Goal: Task Accomplishment & Management: Manage account settings

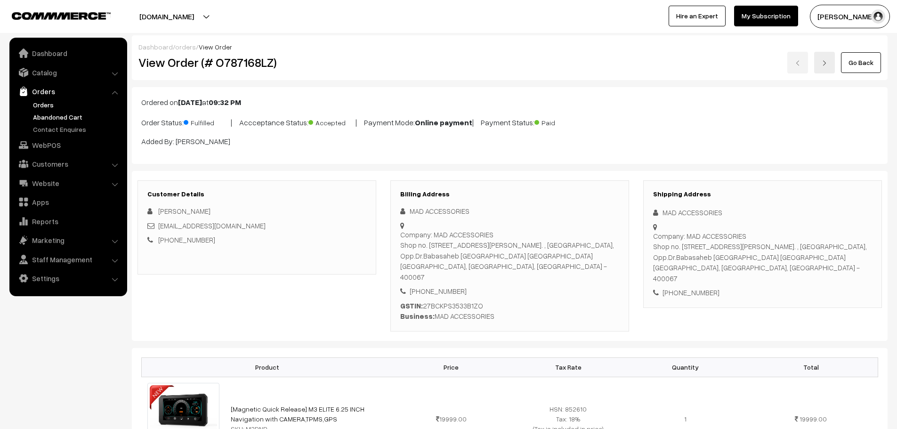
scroll to position [518, 0]
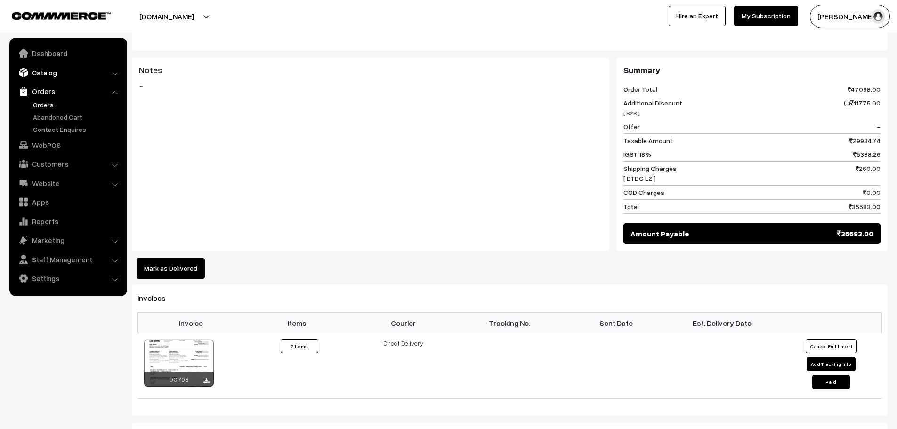
click at [46, 77] on link "Catalog" at bounding box center [68, 72] width 112 height 17
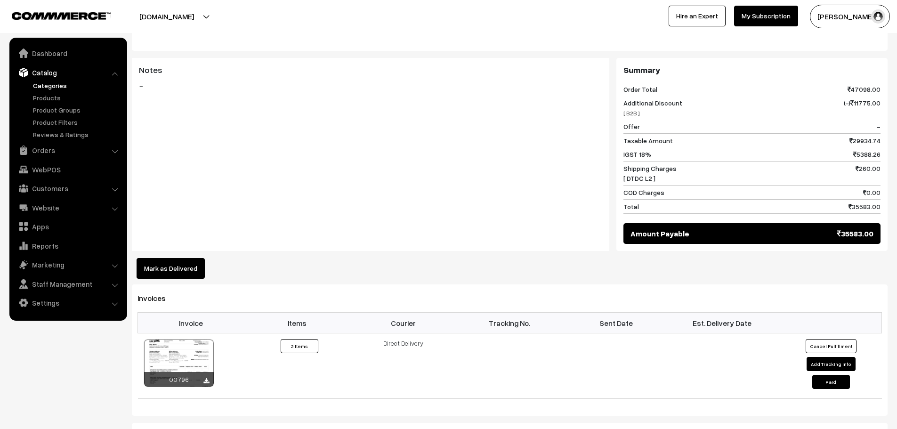
click at [46, 89] on link "Categories" at bounding box center [77, 86] width 93 height 10
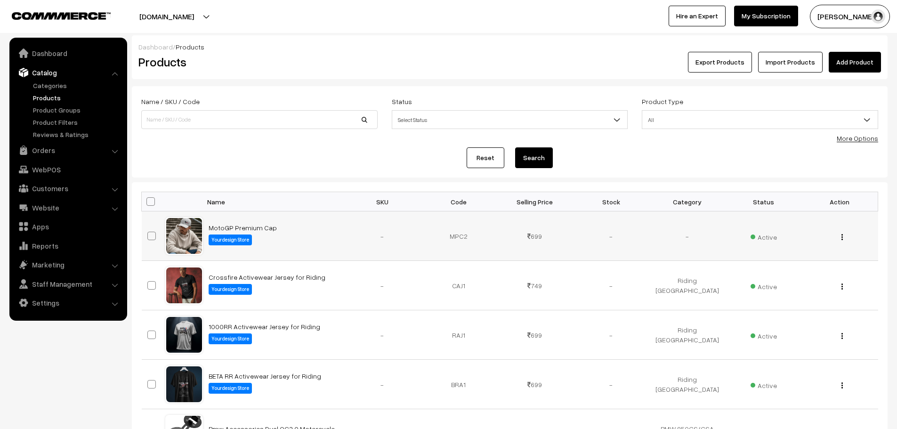
click at [846, 236] on div "View" at bounding box center [840, 236] width 65 height 10
click at [841, 236] on img "button" at bounding box center [841, 237] width 1 height 6
click at [49, 80] on link "Catalog" at bounding box center [68, 72] width 112 height 17
click at [60, 83] on link "Categories" at bounding box center [77, 86] width 93 height 10
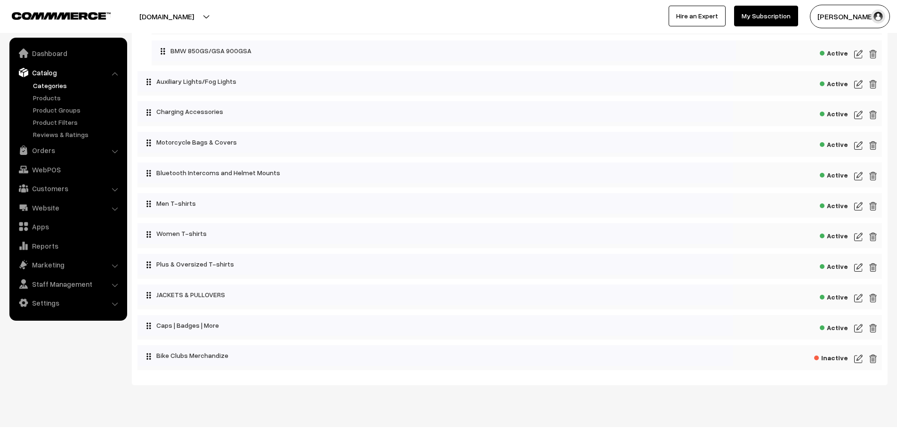
scroll to position [347, 0]
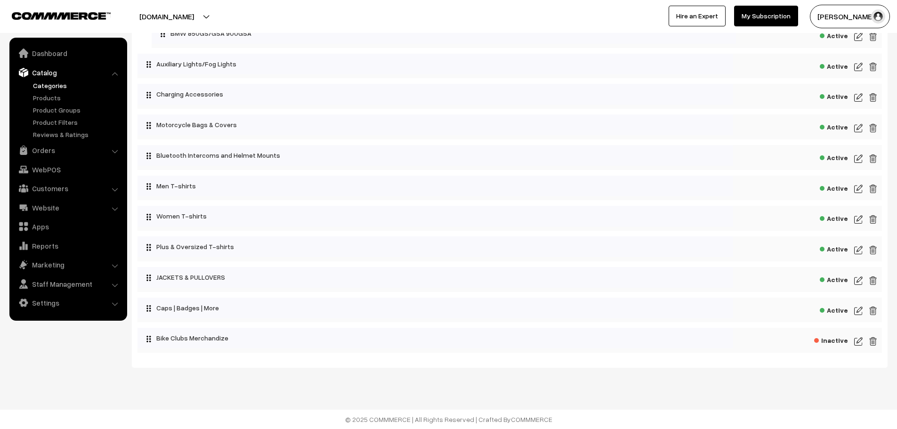
click at [857, 311] on img at bounding box center [858, 310] width 8 height 11
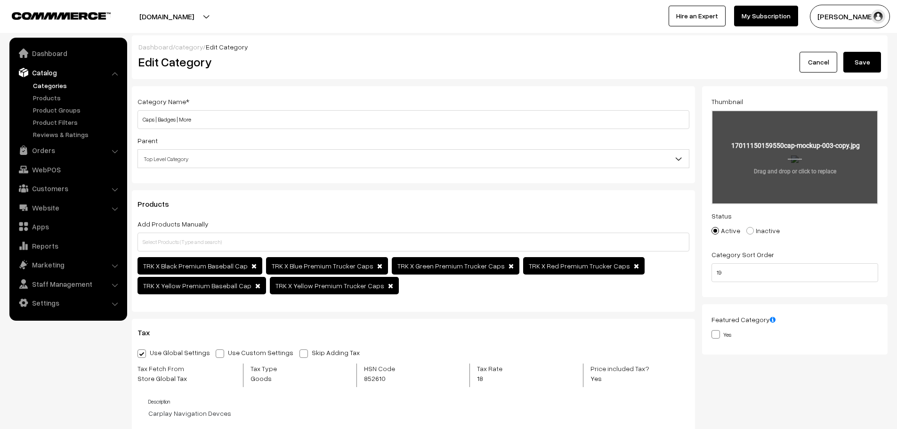
click at [795, 154] on input "file" at bounding box center [794, 157] width 165 height 92
type input "C:\fakepath\urban-lifestyle-cap-mockup-on-male-model-wearing-hoodie-sitting-out…"
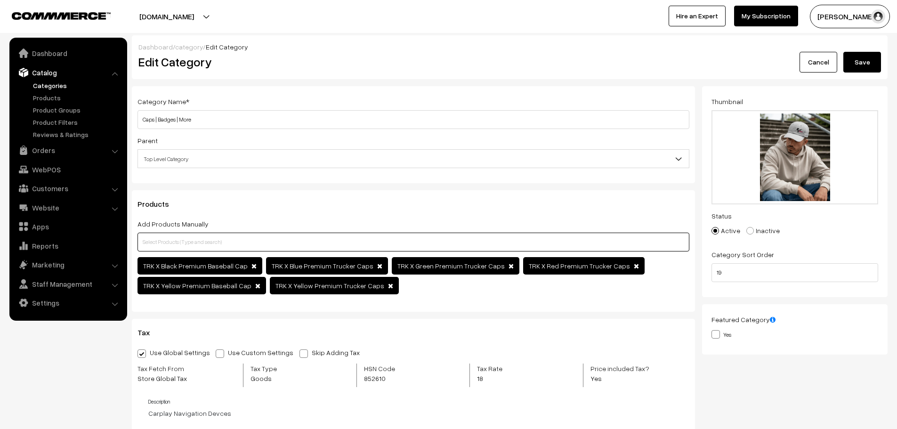
click at [177, 240] on input "text" at bounding box center [413, 242] width 552 height 19
paste input "MotoGP Premium Cap"
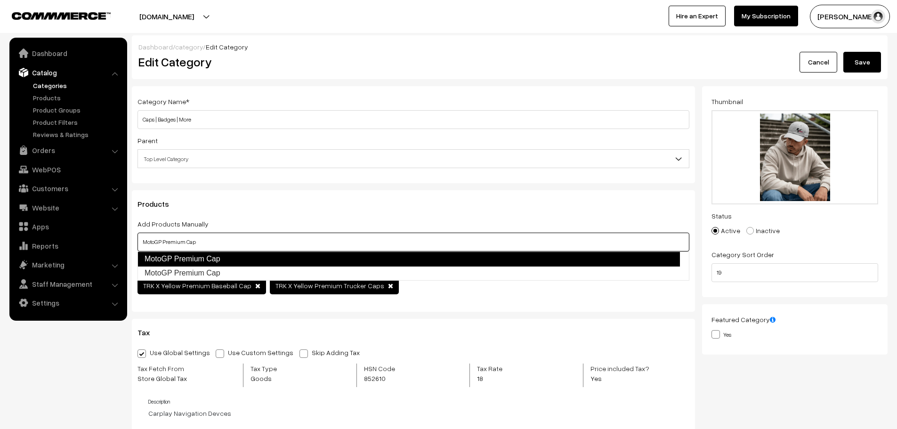
click at [210, 255] on link "MotoGP Premium Cap" at bounding box center [408, 258] width 542 height 15
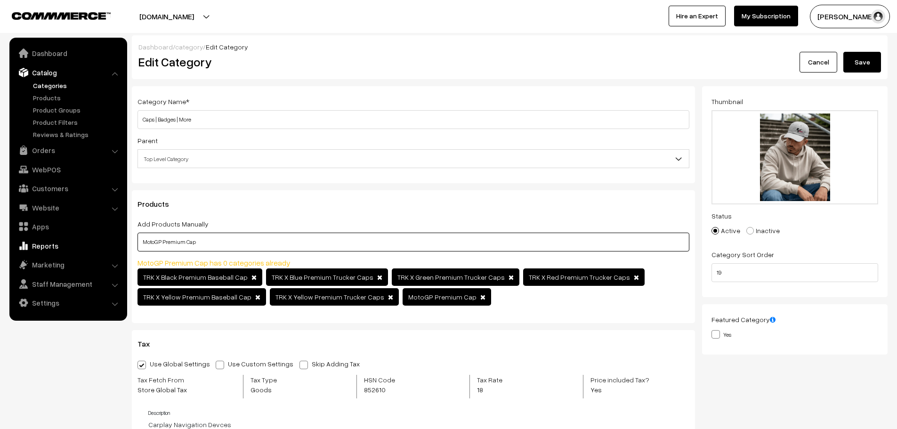
drag, startPoint x: 210, startPoint y: 238, endPoint x: 99, endPoint y: 239, distance: 110.7
type input "="
paste input "MotoGP Premium Cap"
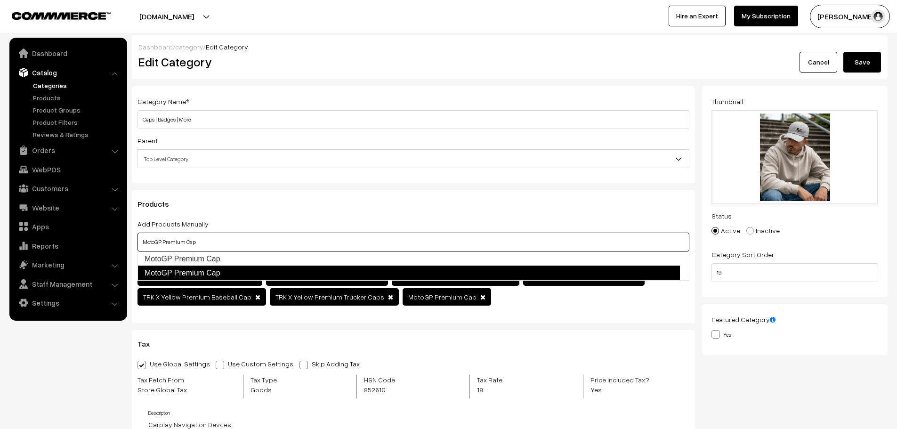
click at [216, 271] on link "MotoGP Premium Cap" at bounding box center [408, 273] width 542 height 15
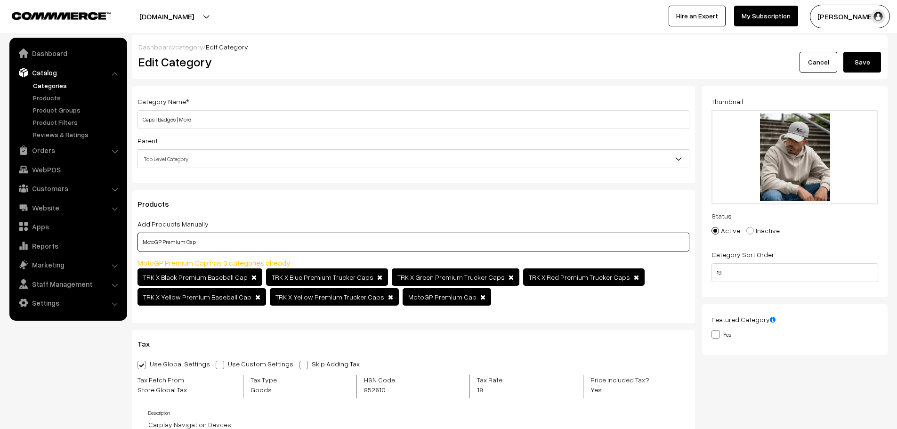
type input "MotoGP Premium Cap"
click at [868, 65] on button "Save" at bounding box center [862, 62] width 38 height 21
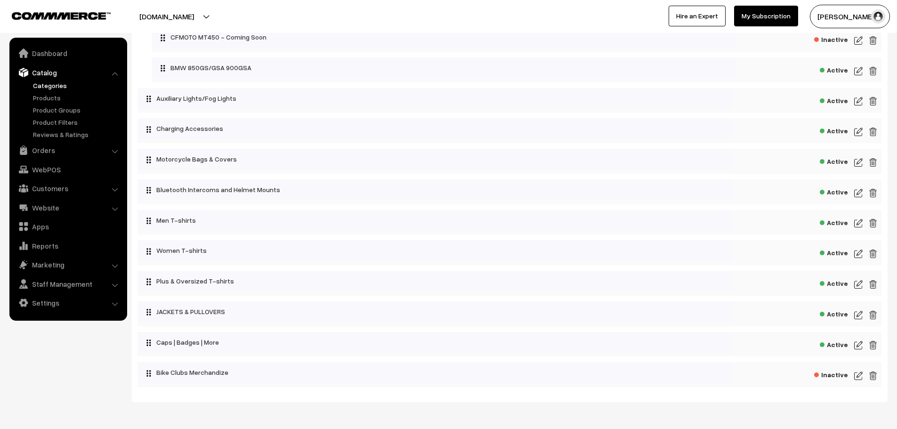
scroll to position [347, 0]
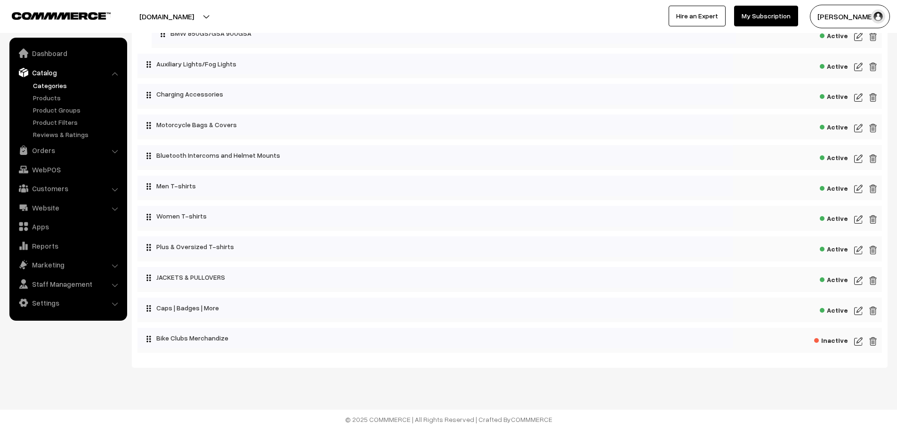
click at [859, 312] on img at bounding box center [858, 310] width 8 height 11
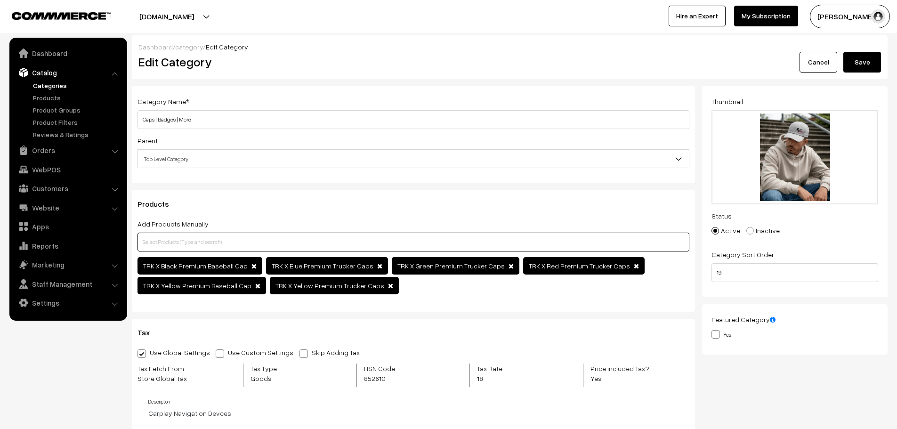
click at [212, 236] on input "text" at bounding box center [413, 242] width 552 height 19
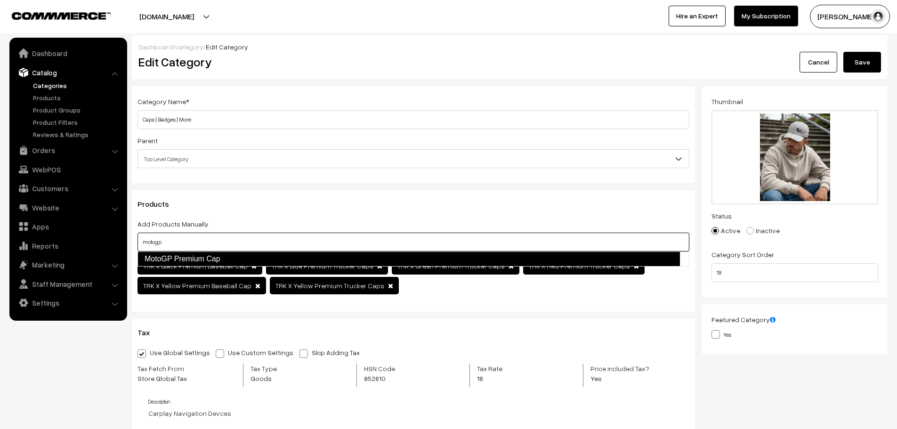
click at [215, 254] on link "MotoGP Premium Cap" at bounding box center [408, 258] width 542 height 15
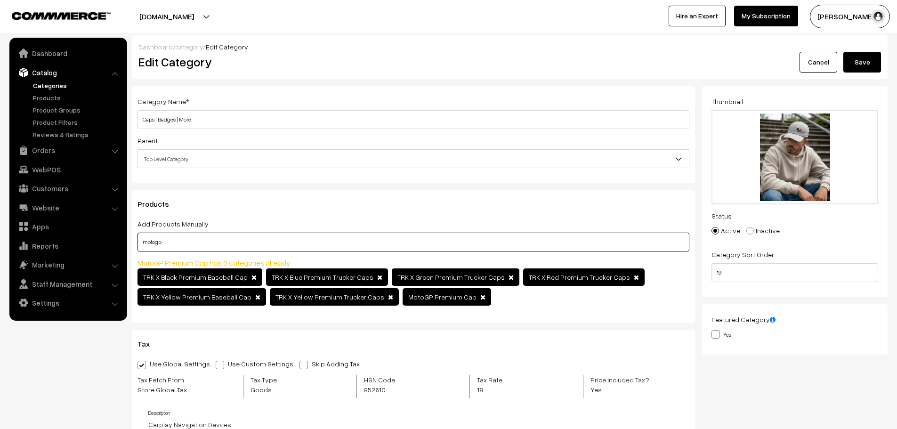
type input "motogp"
click at [509, 275] on span at bounding box center [511, 277] width 5 height 7
click at [635, 278] on span at bounding box center [637, 277] width 5 height 7
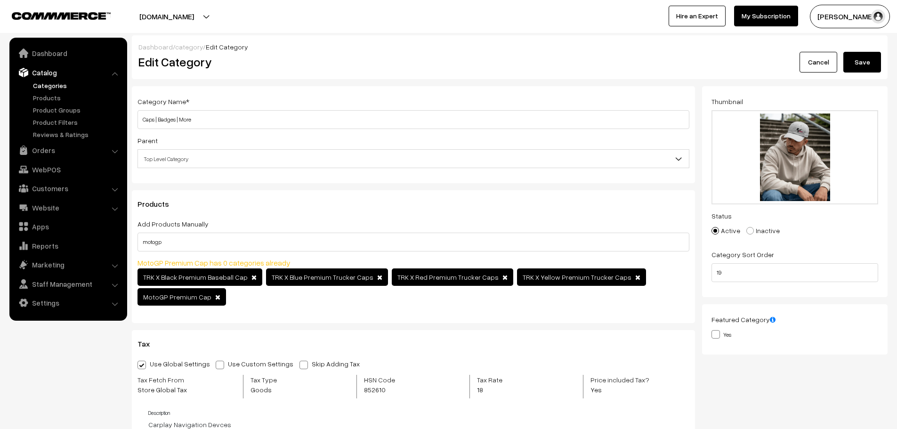
click at [377, 278] on span at bounding box center [379, 277] width 5 height 7
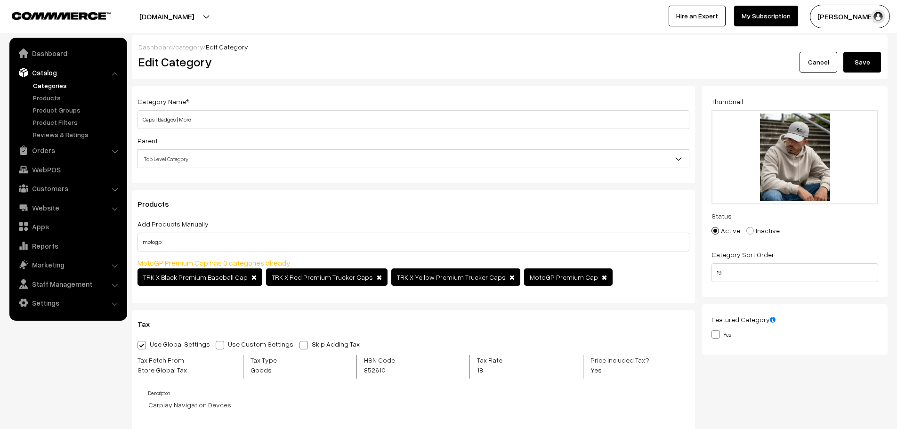
click at [479, 280] on span "TRK X Yellow Premium Trucker Caps" at bounding box center [455, 276] width 129 height 17
click at [509, 275] on span at bounding box center [511, 277] width 5 height 7
click at [860, 72] on button "Save" at bounding box center [862, 62] width 38 height 21
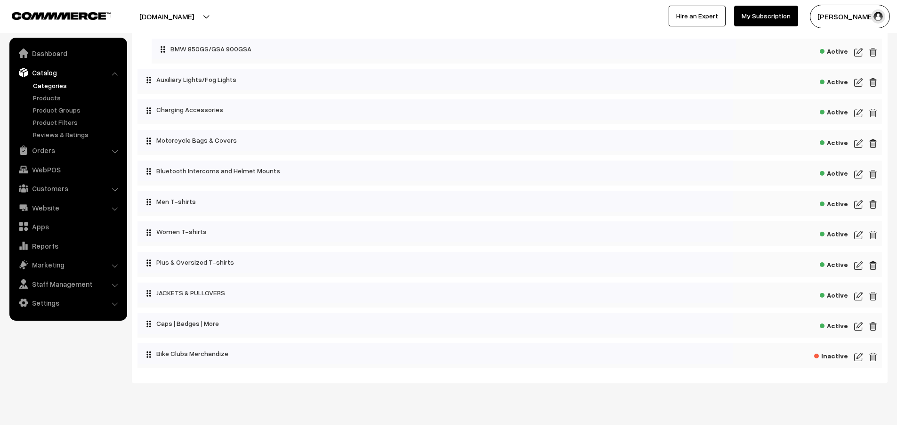
scroll to position [347, 0]
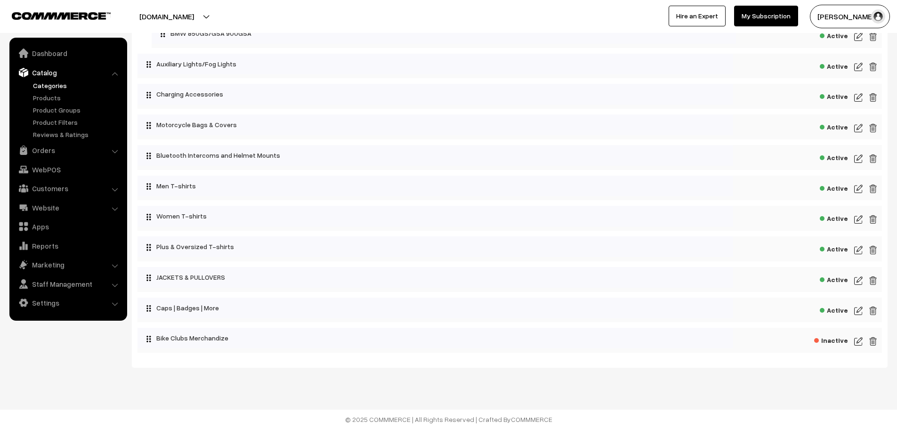
click at [858, 314] on img at bounding box center [858, 310] width 8 height 11
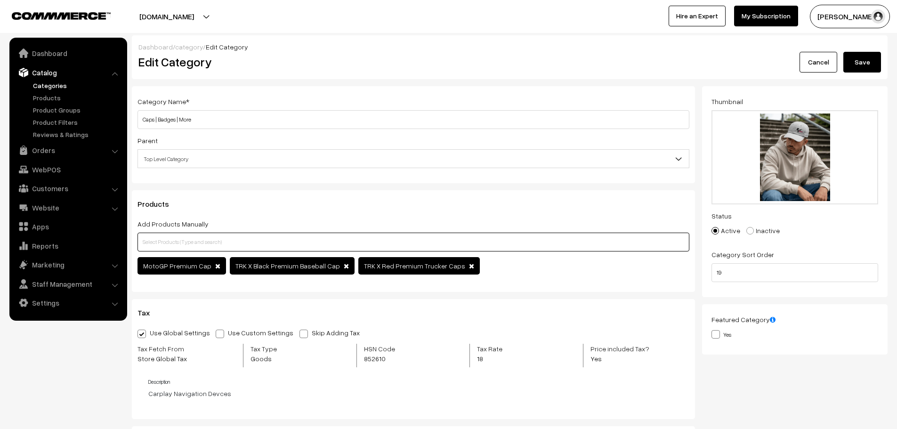
click at [216, 250] on input "text" at bounding box center [413, 242] width 552 height 19
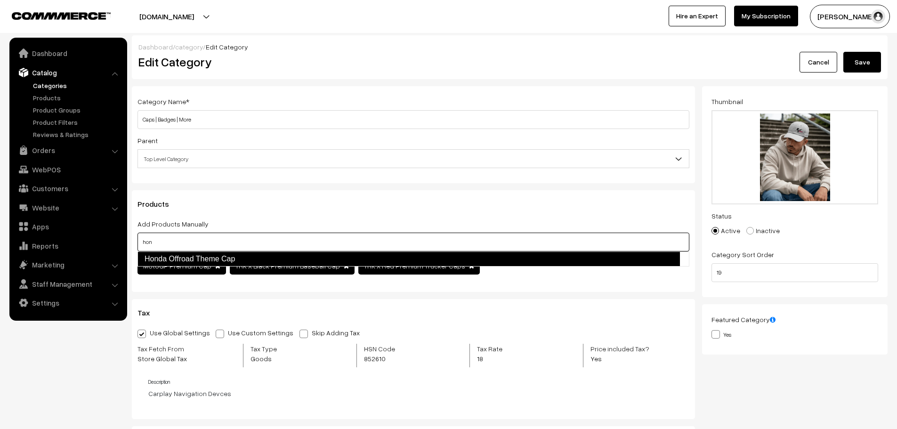
click at [214, 254] on link "Honda Offroad Theme Cap" at bounding box center [408, 258] width 542 height 15
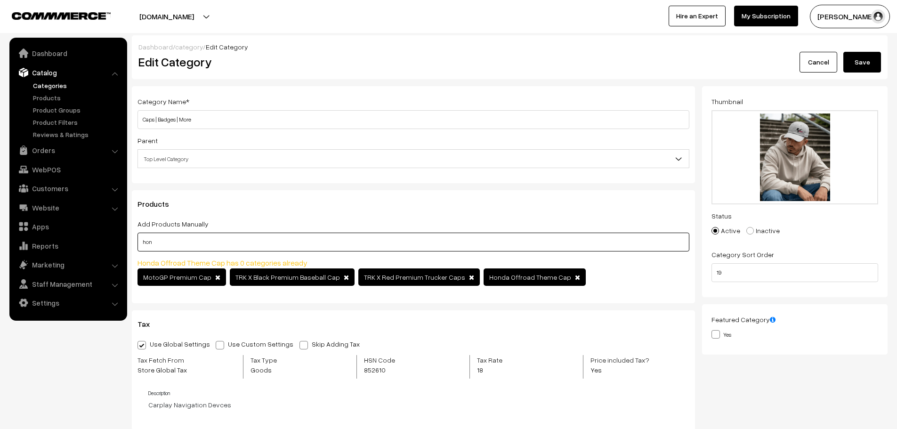
type input "hon"
click at [870, 73] on div "Dashboard / category / Edit Category Edit Category Cancel Save" at bounding box center [510, 57] width 756 height 44
drag, startPoint x: 861, startPoint y: 64, endPoint x: 850, endPoint y: 61, distance: 11.5
click at [861, 63] on button "Save" at bounding box center [862, 62] width 38 height 21
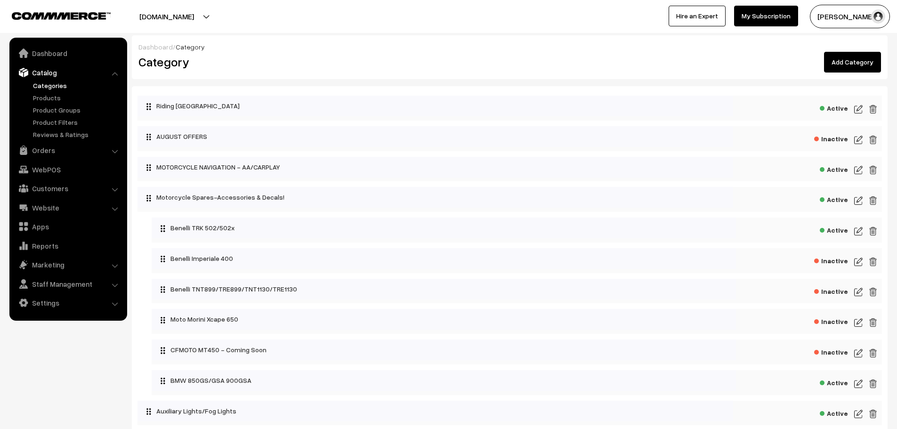
click at [857, 111] on img at bounding box center [858, 109] width 8 height 11
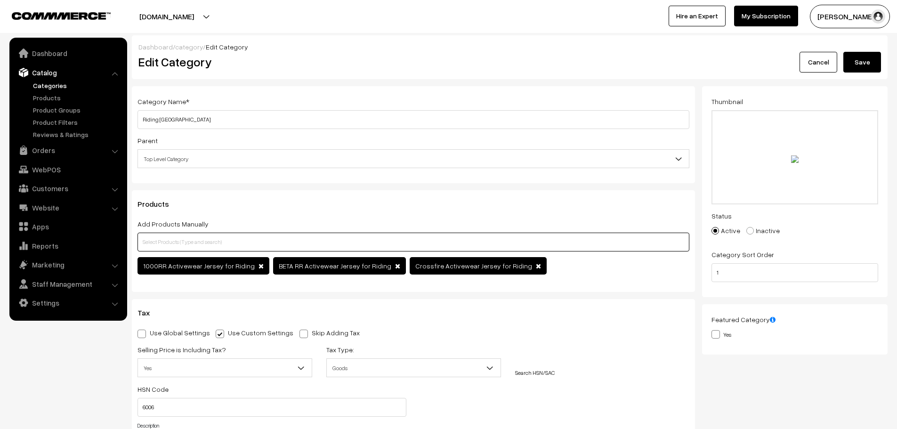
click at [184, 234] on input "text" at bounding box center [413, 242] width 552 height 19
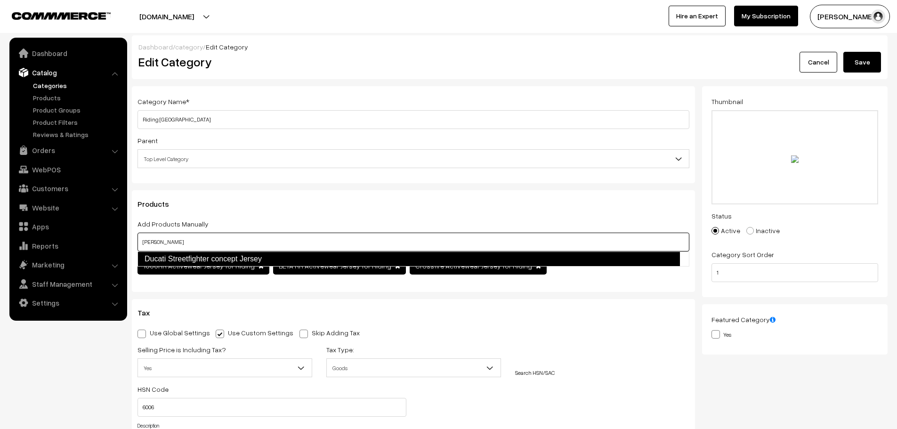
click at [202, 254] on link "Ducati Streetfighter concept Jersey" at bounding box center [408, 258] width 542 height 15
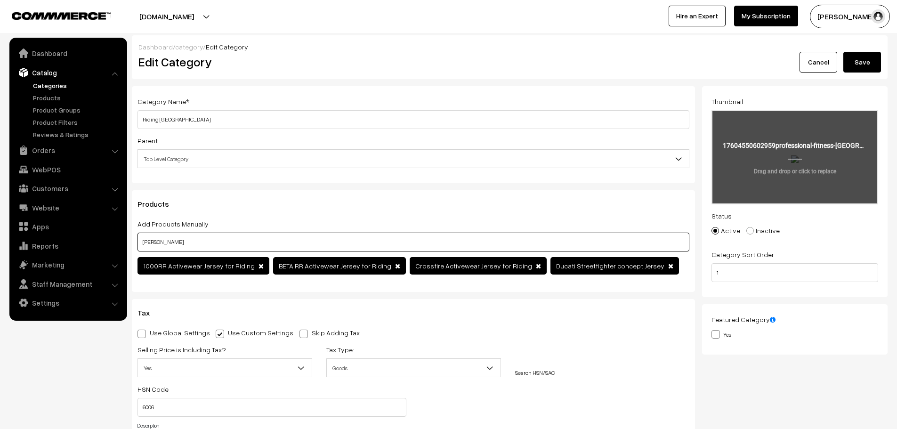
type input "ducat"
click at [846, 192] on input "file" at bounding box center [794, 157] width 165 height 92
type input "C:\fakepath\realistic-men-athletic-fit-jersey-mockup-for-fitness-branding-and-a…"
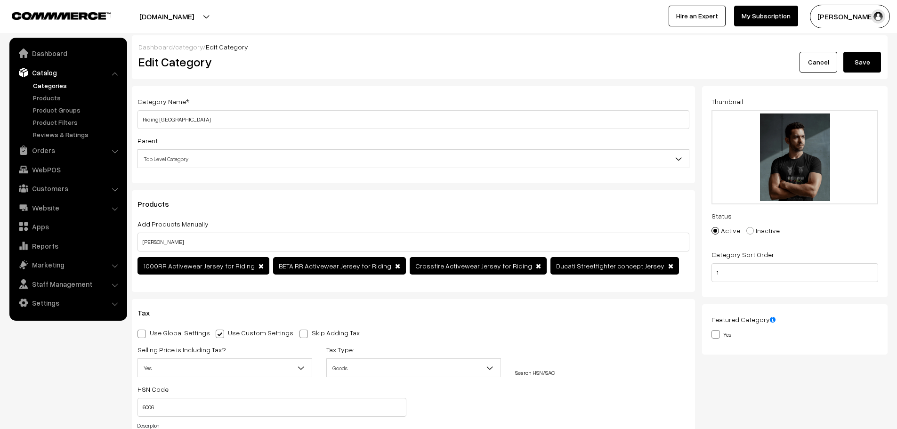
click at [866, 74] on div "Dashboard / category / Edit Category Edit Category Cancel Save" at bounding box center [510, 57] width 756 height 44
click at [861, 64] on button "Save" at bounding box center [862, 62] width 38 height 21
